Goal: Navigation & Orientation: Go to known website

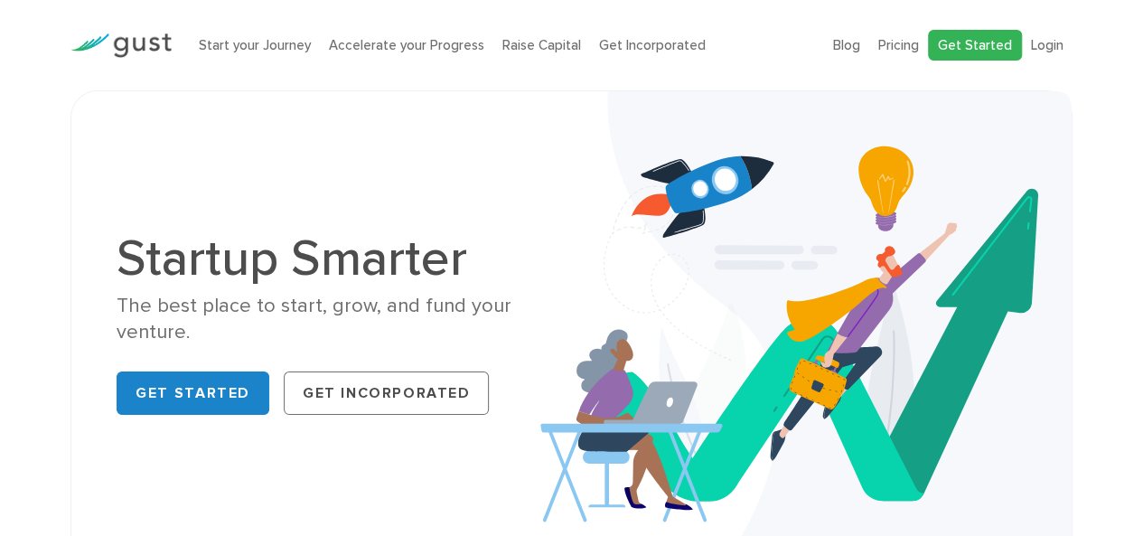
click at [989, 45] on link "Get Started" at bounding box center [975, 46] width 94 height 32
